Goal: Find specific page/section: Find specific page/section

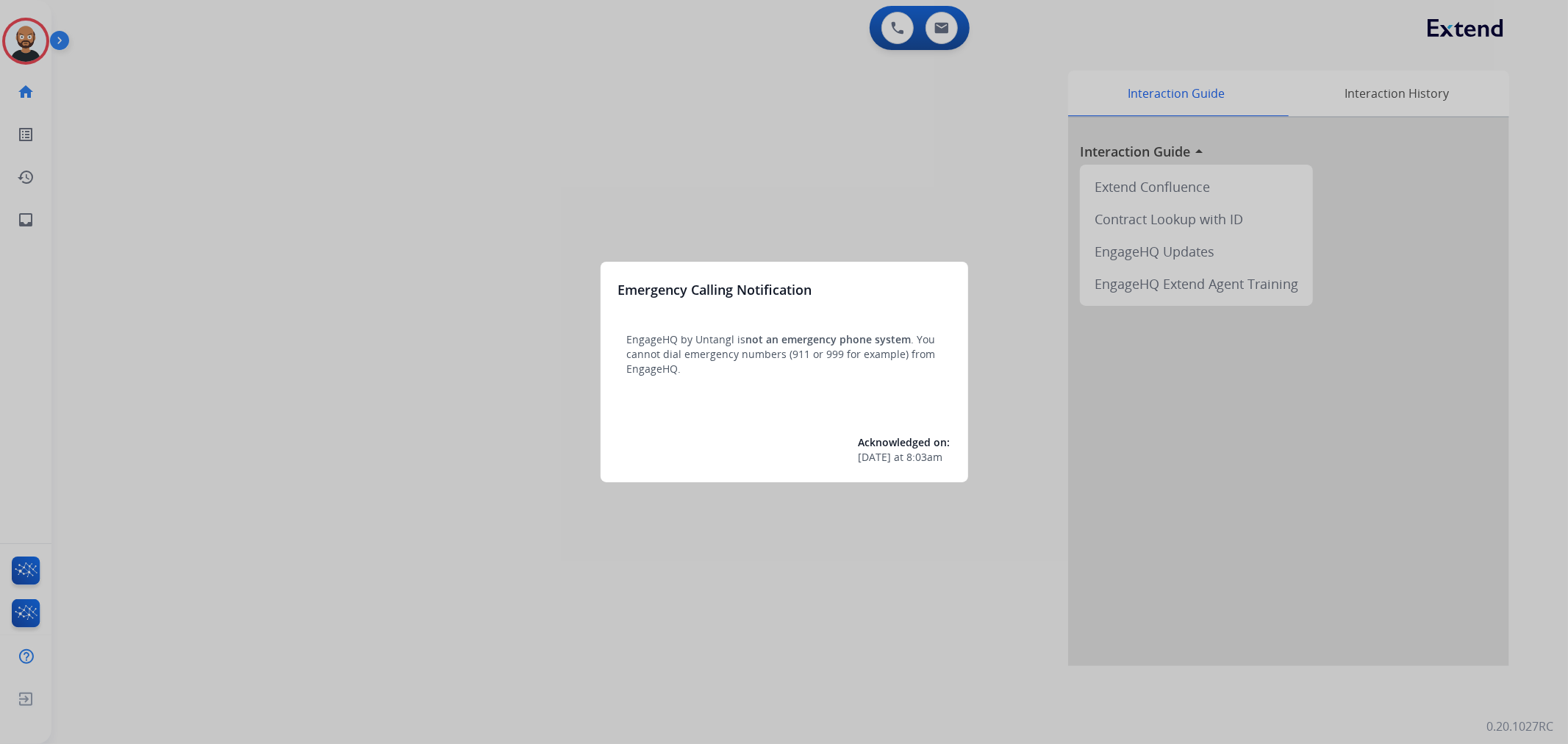
click at [24, 42] on div at bounding box center [784, 372] width 1568 height 744
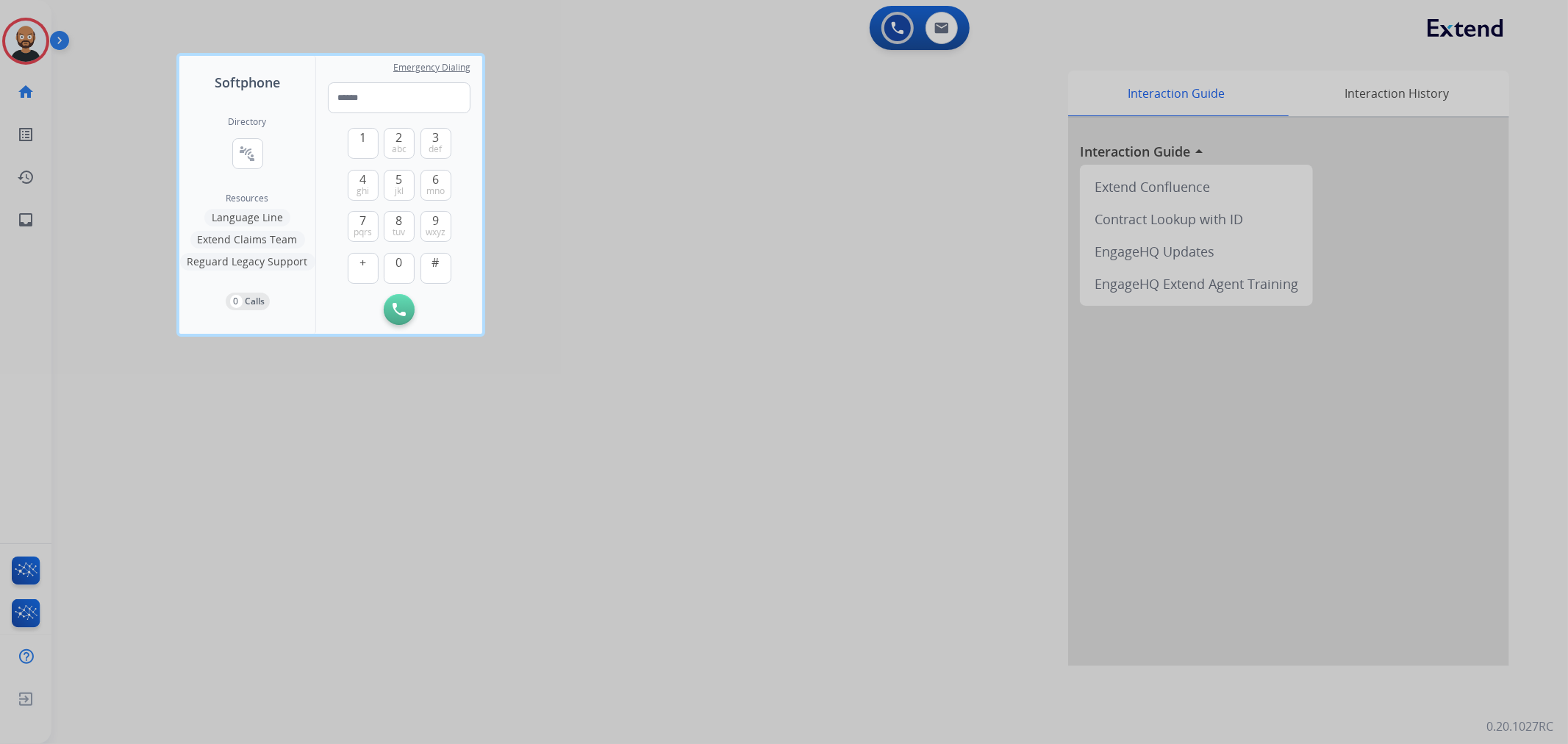
click at [24, 42] on div at bounding box center [784, 372] width 1568 height 744
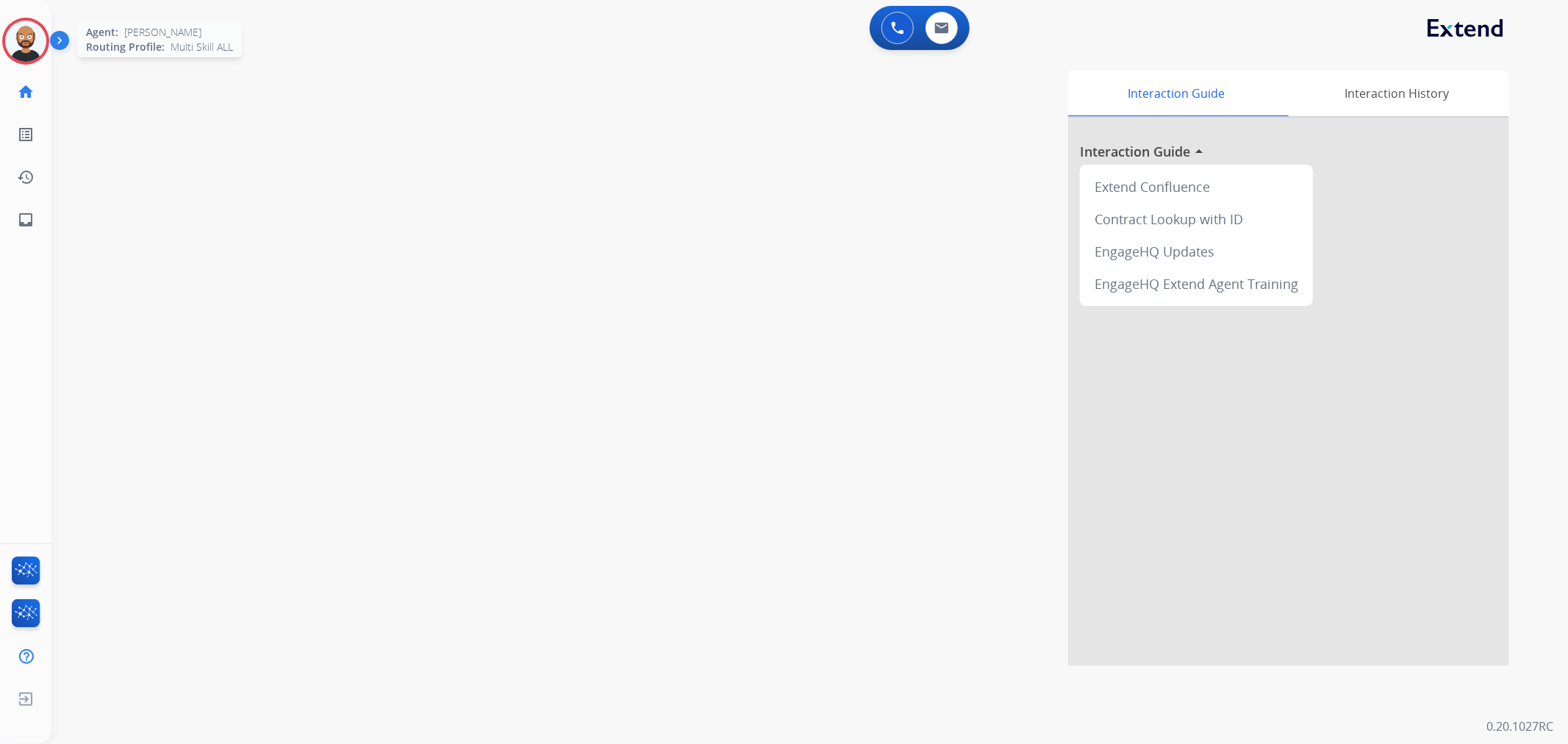
click at [31, 40] on img at bounding box center [25, 41] width 41 height 41
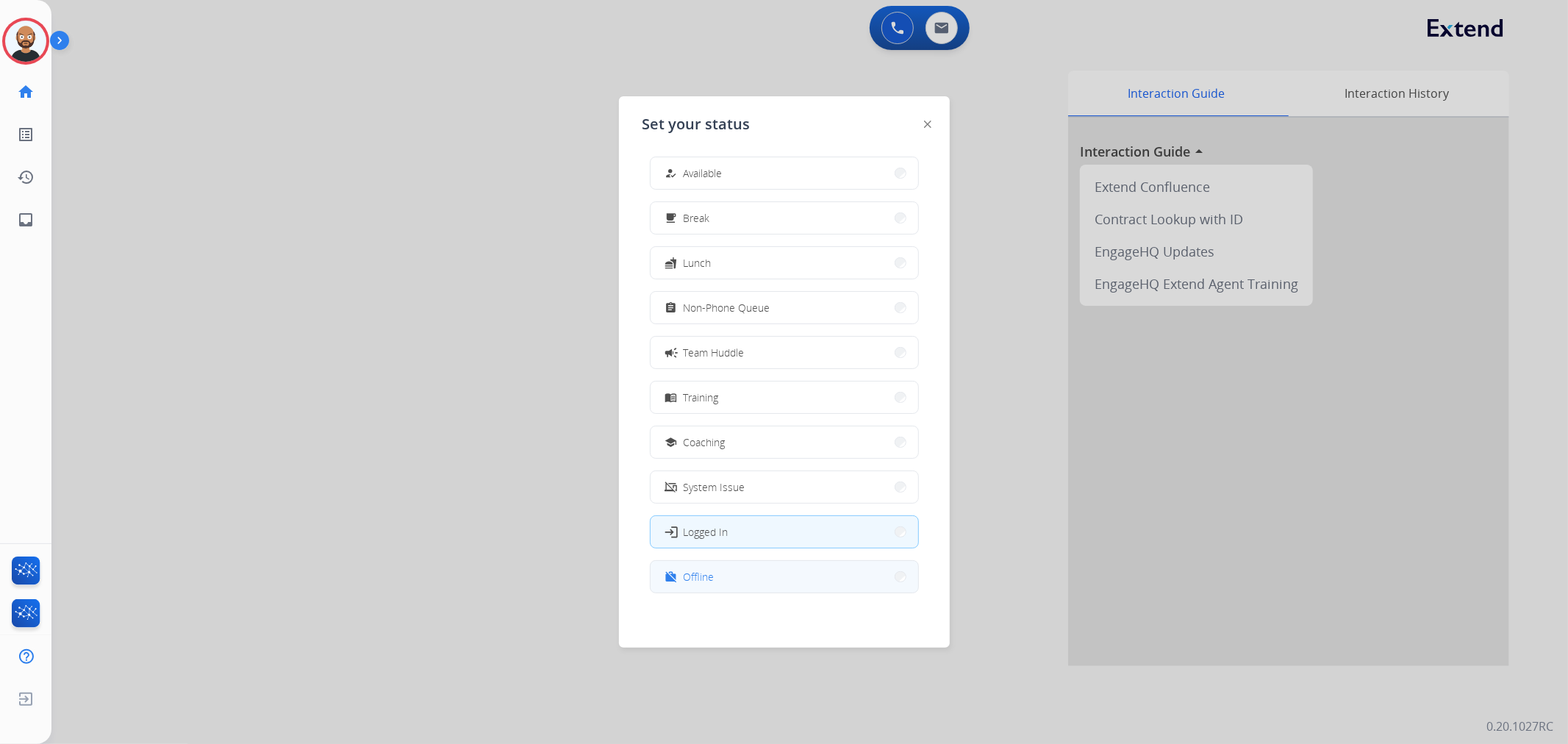
scroll to position [3, 0]
click at [768, 575] on button "work_off Offline" at bounding box center [784, 576] width 268 height 32
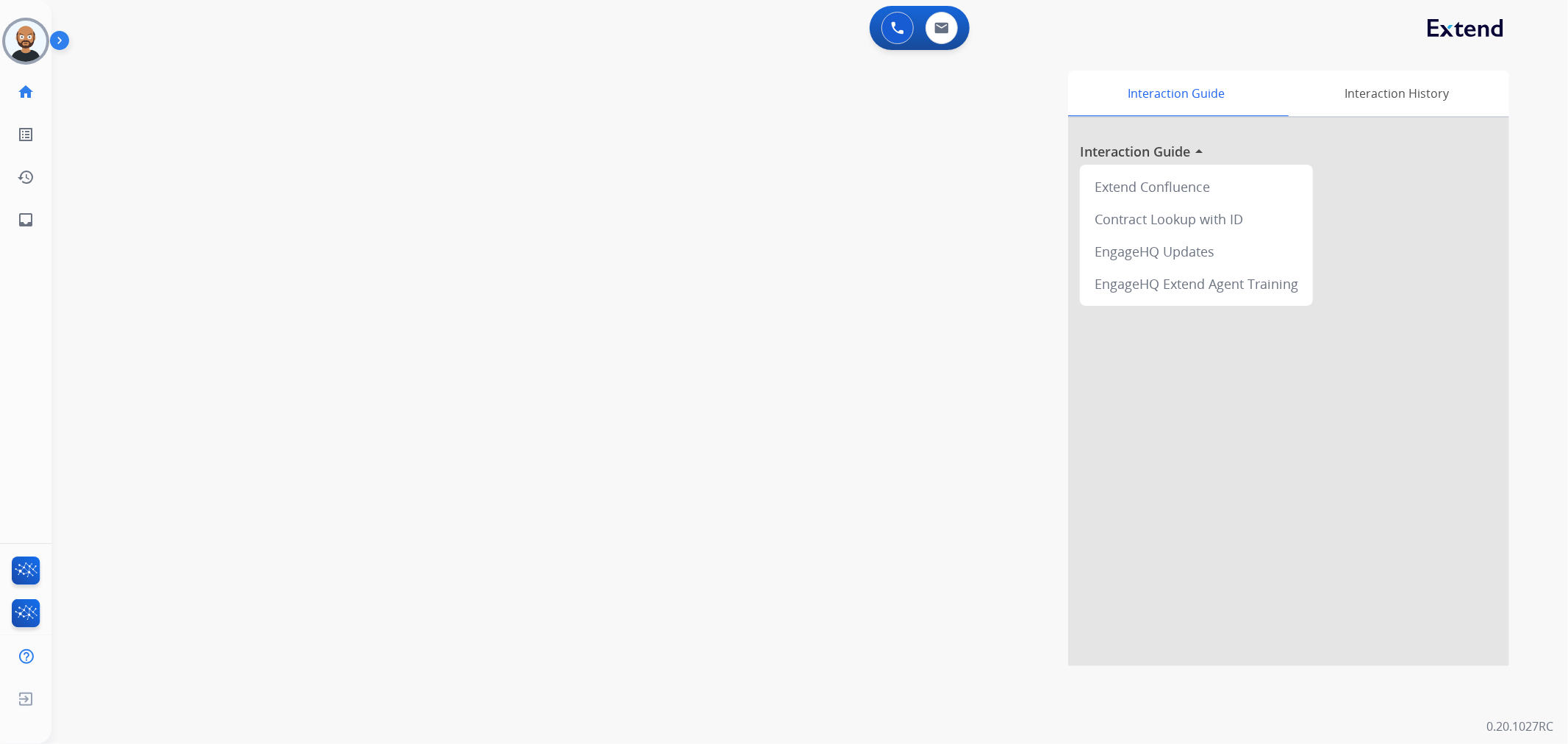
click at [946, 44] on div "0 Voice Interactions 0 Email Interactions" at bounding box center [920, 28] width 100 height 44
click at [944, 35] on button at bounding box center [942, 28] width 33 height 33
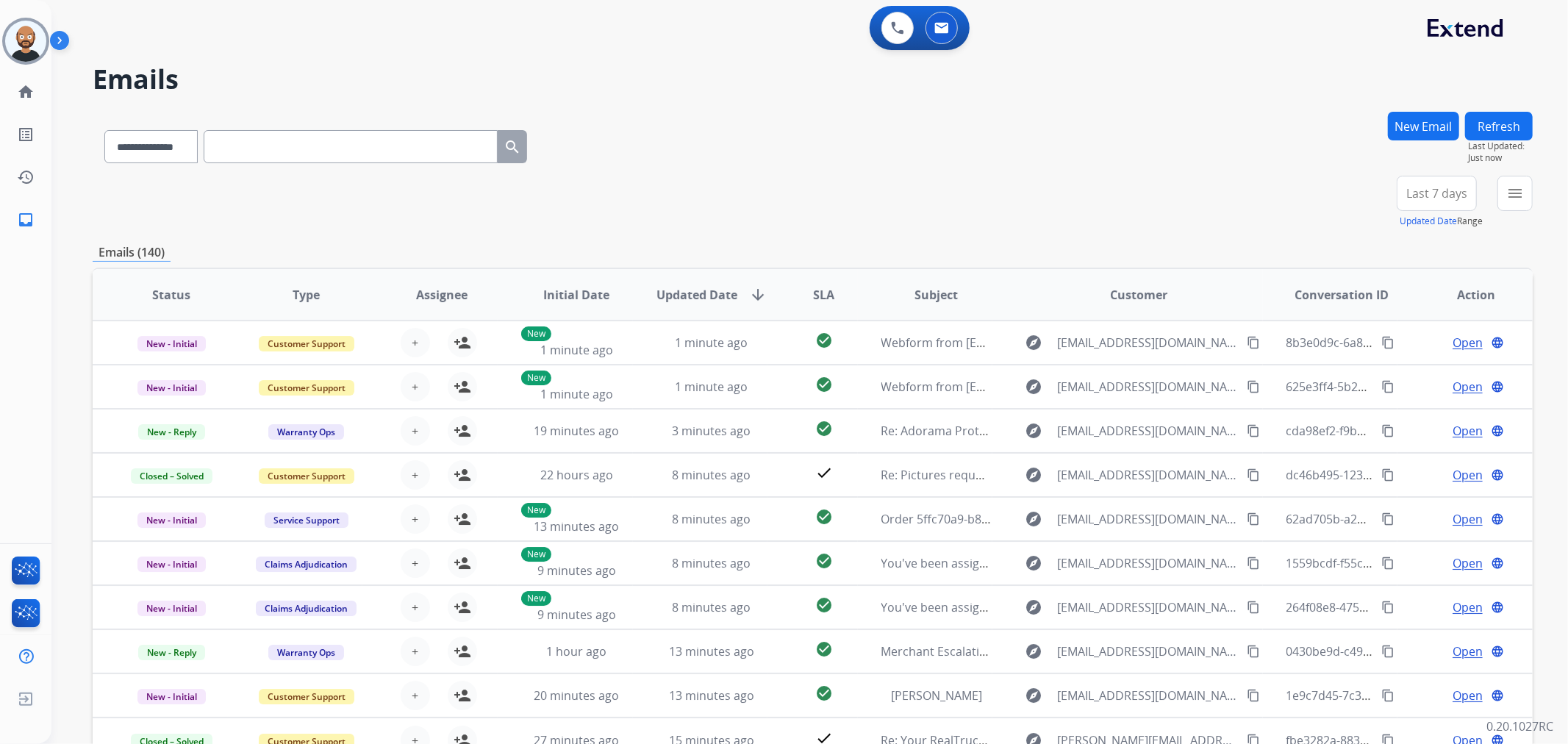
click at [310, 158] on input "text" at bounding box center [350, 146] width 294 height 33
paste input "**********"
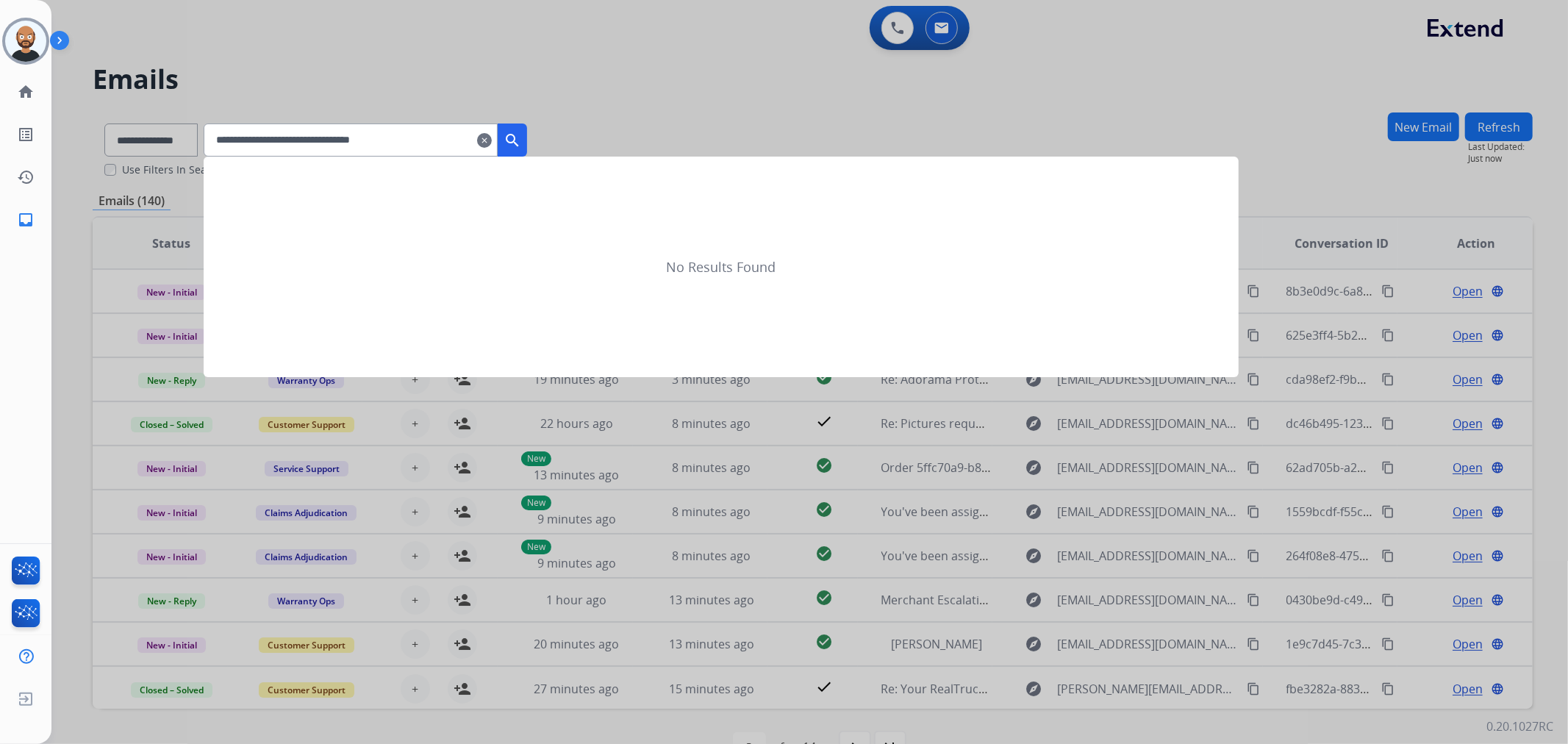
type input "**********"
click at [521, 141] on mat-icon "search" at bounding box center [512, 140] width 18 height 18
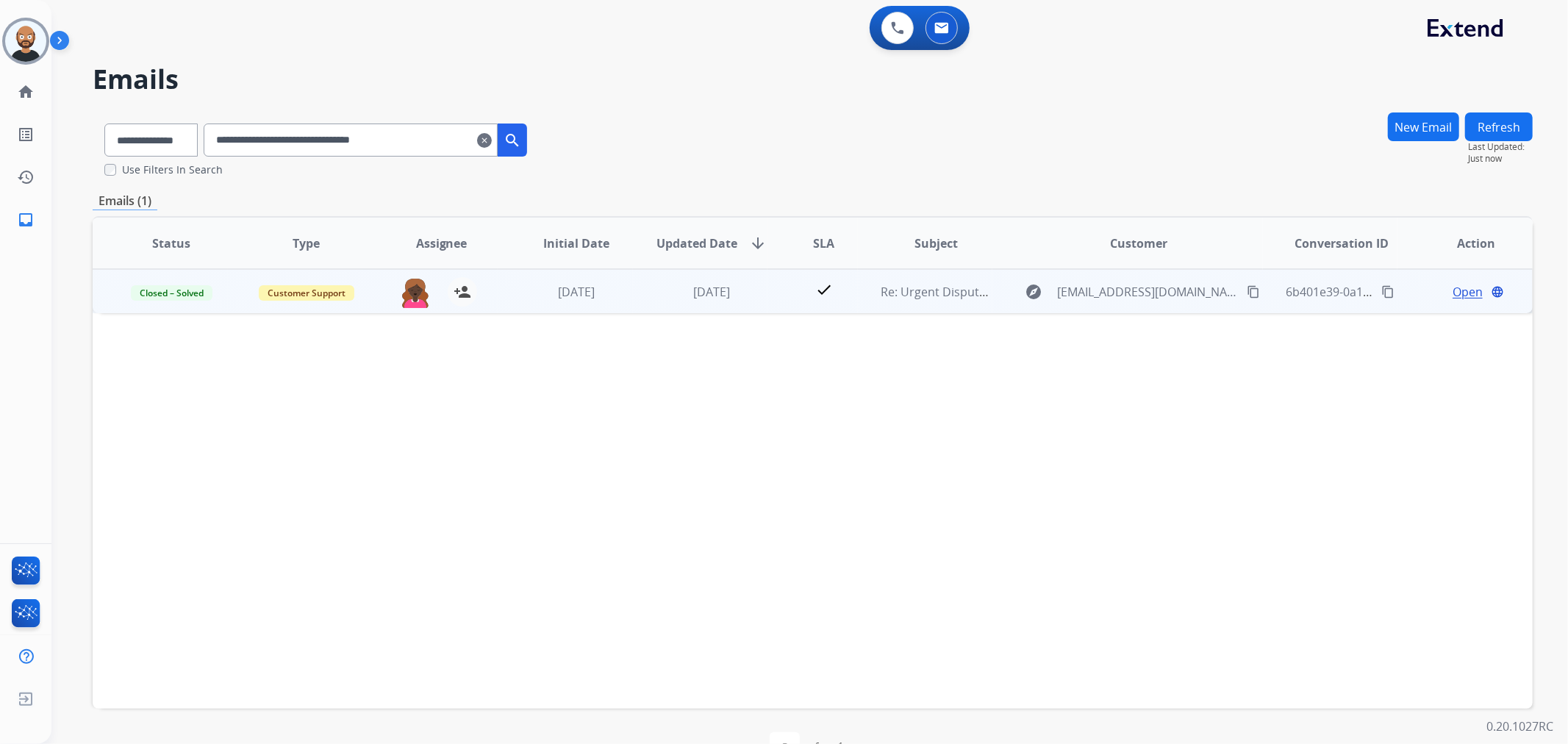
click at [1246, 291] on mat-icon "content_copy" at bounding box center [1253, 292] width 13 height 13
click at [1452, 290] on span "Open" at bounding box center [1467, 292] width 30 height 18
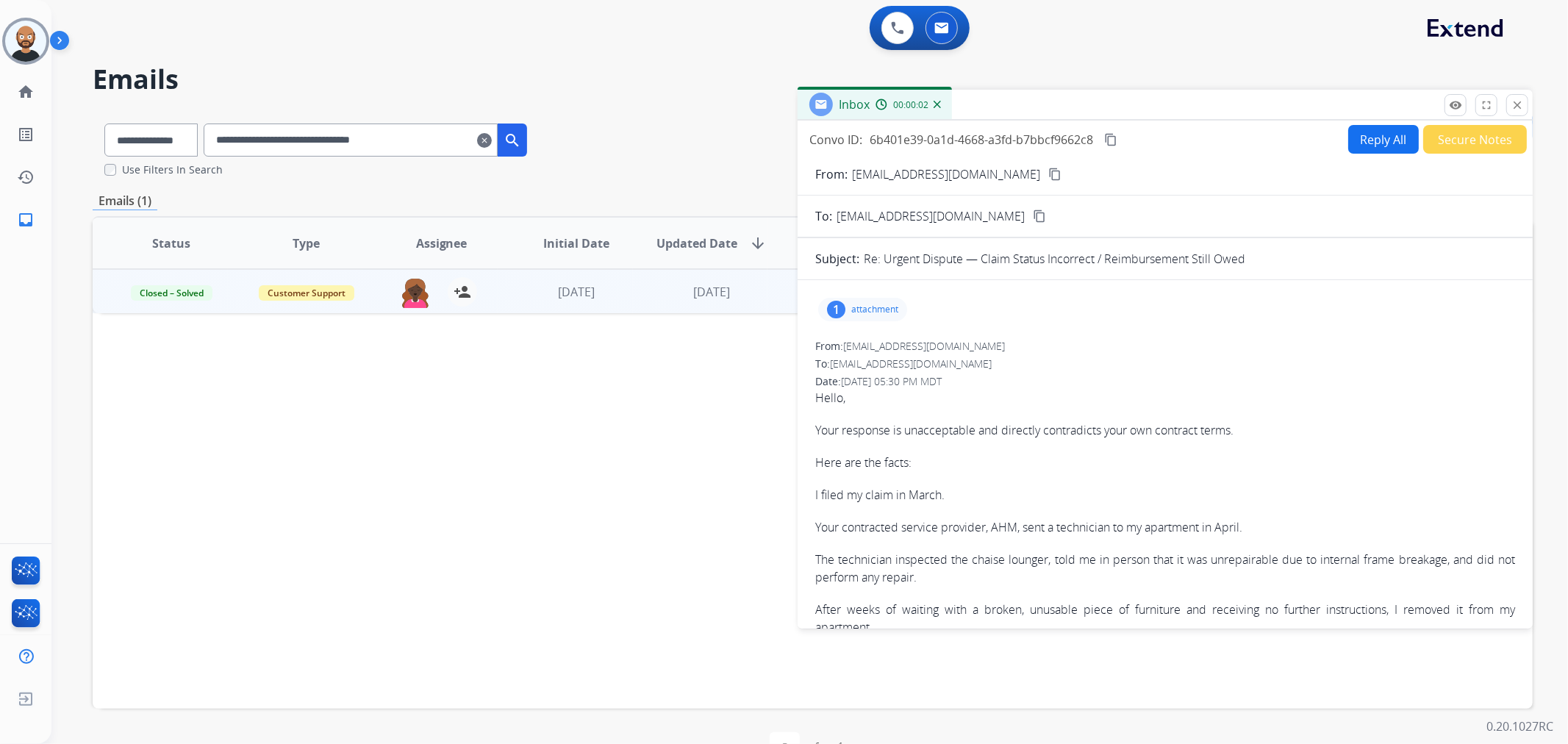
drag, startPoint x: 1521, startPoint y: 106, endPoint x: 1449, endPoint y: 149, distance: 83.9
click at [1521, 105] on mat-icon "close" at bounding box center [1517, 105] width 13 height 13
